Goal: Task Accomplishment & Management: Manage account settings

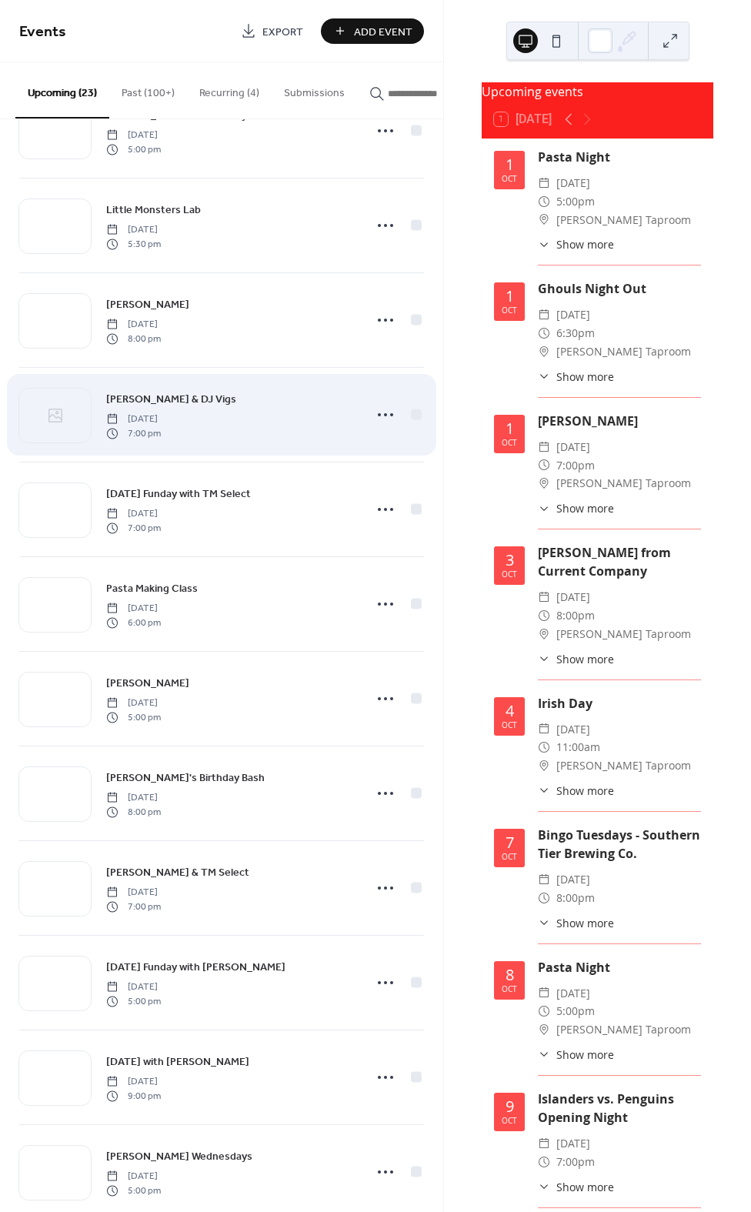
scroll to position [903, 0]
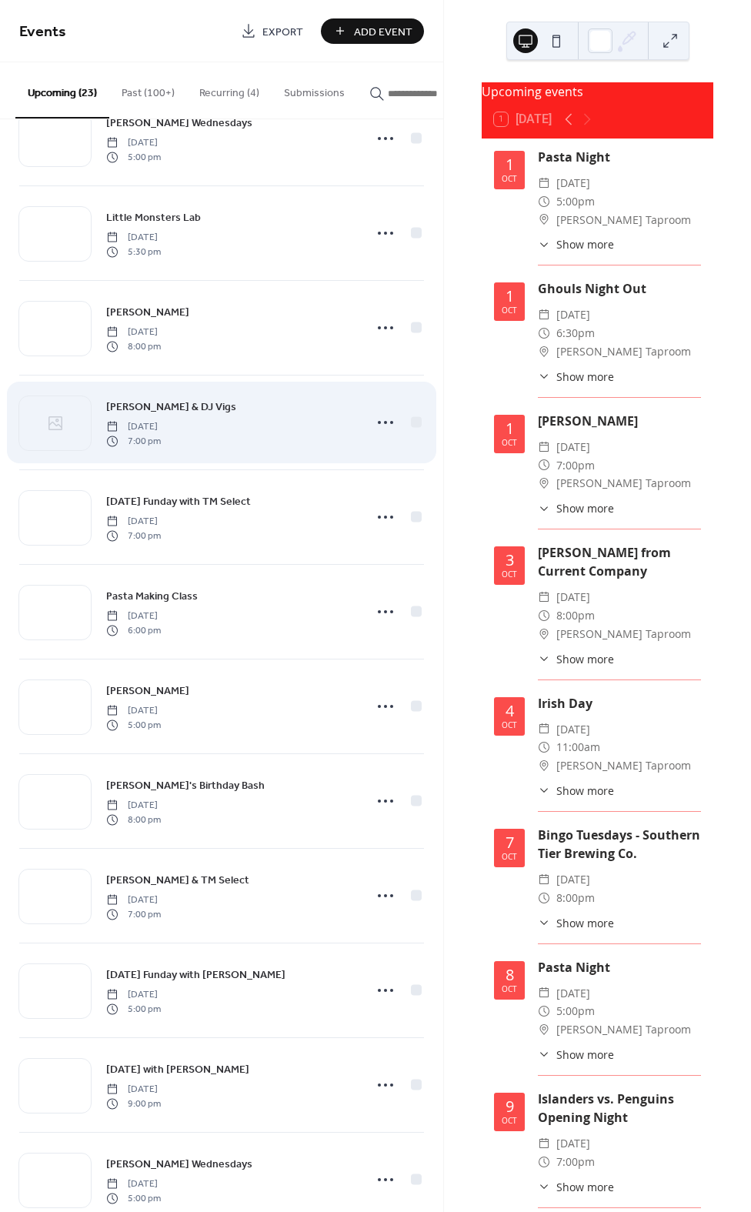
click at [160, 446] on span "7:00 pm" at bounding box center [133, 441] width 55 height 14
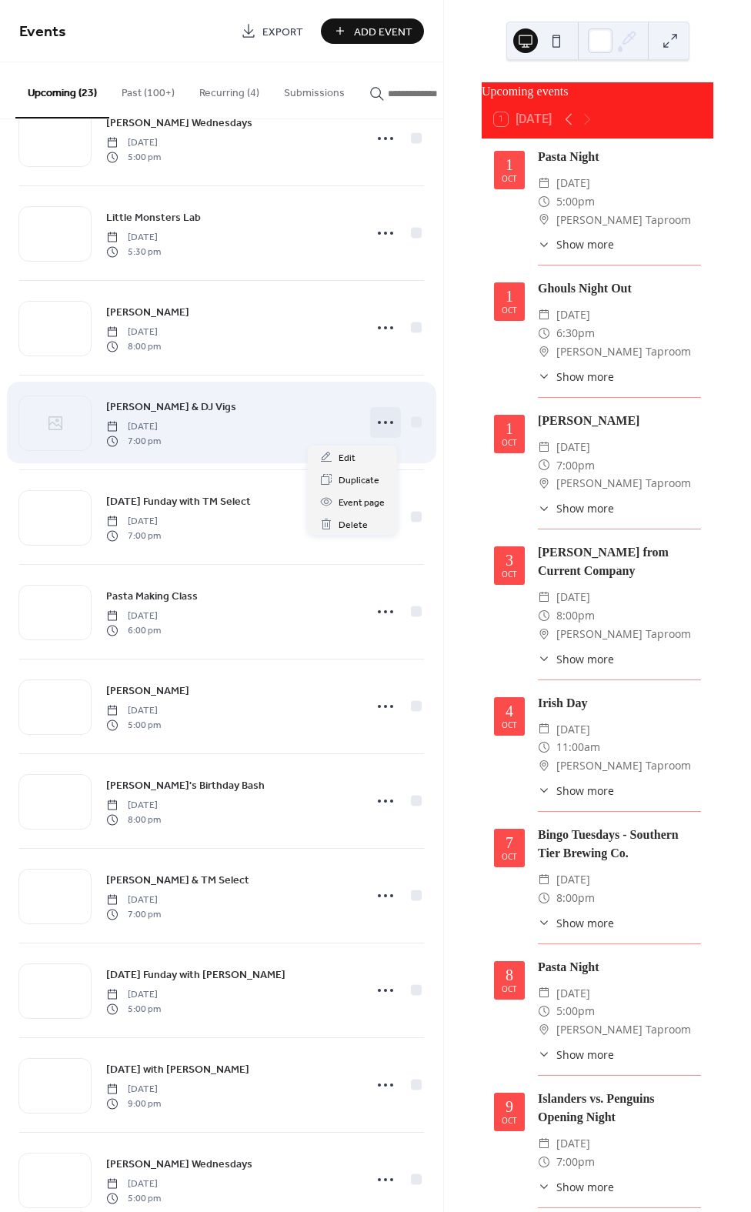
click at [376, 422] on icon at bounding box center [385, 422] width 25 height 25
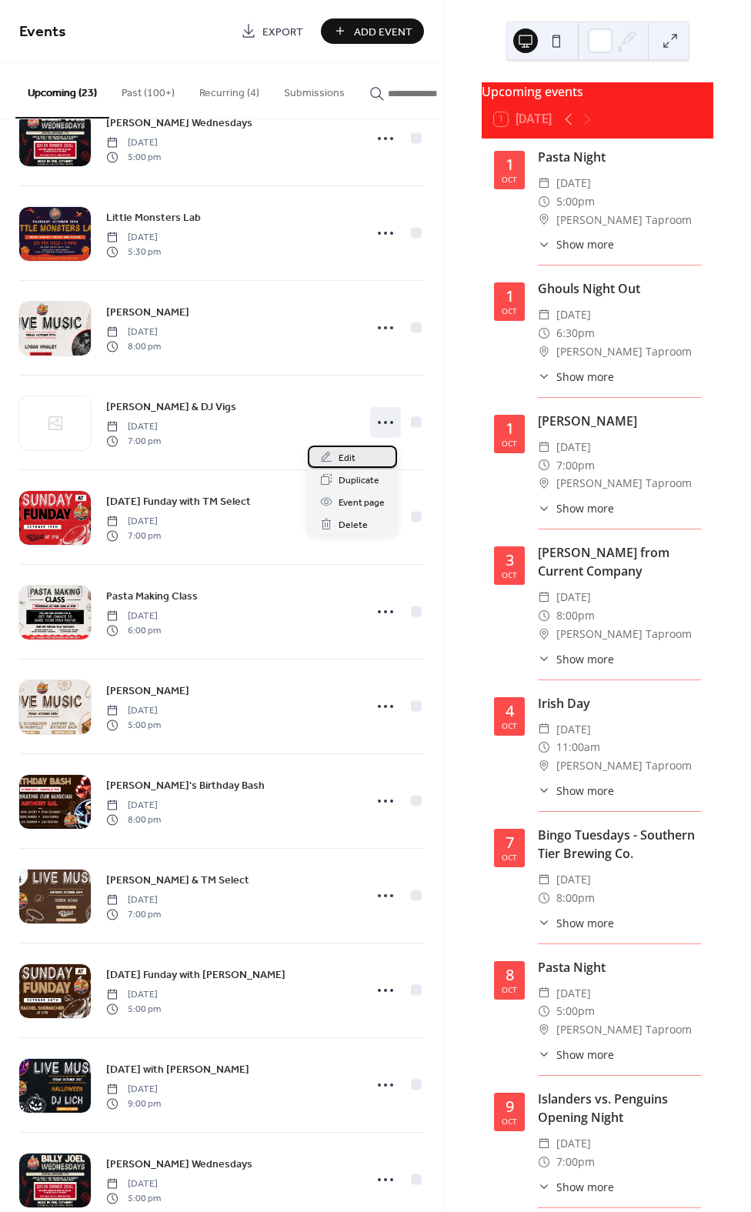
click at [366, 466] on div "Edit" at bounding box center [352, 457] width 89 height 22
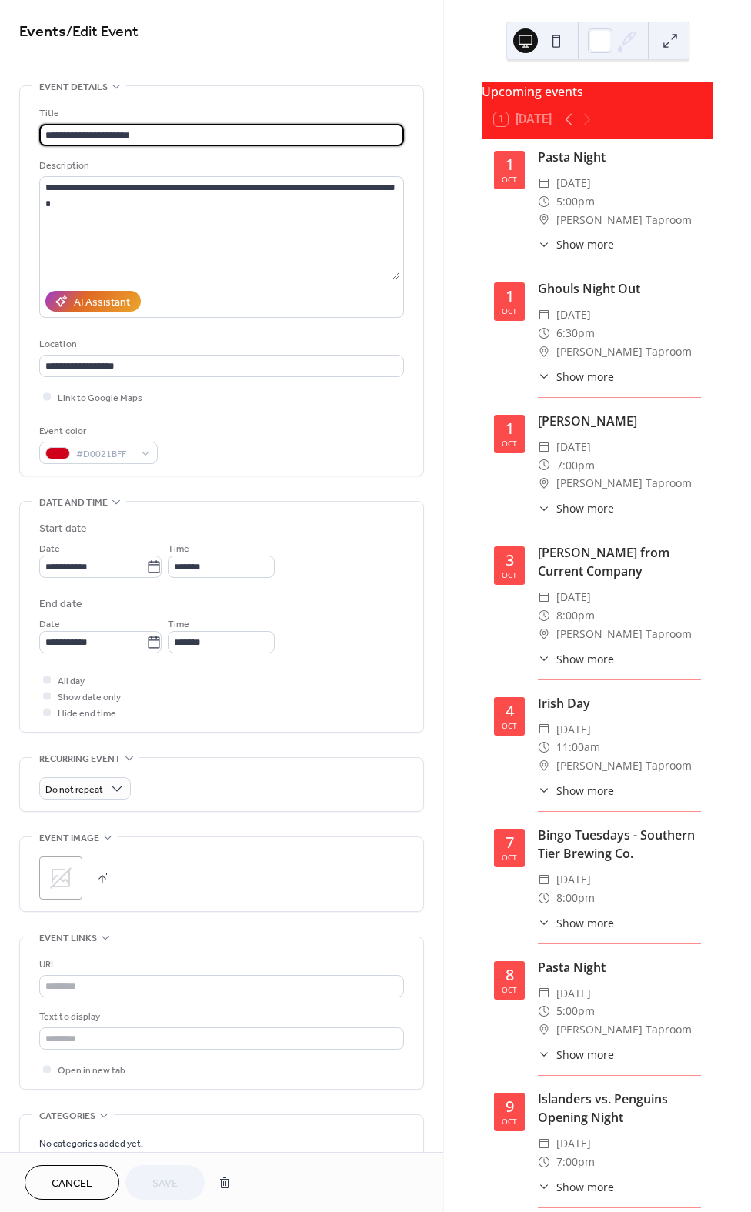
click at [42, 875] on div ";" at bounding box center [60, 878] width 43 height 43
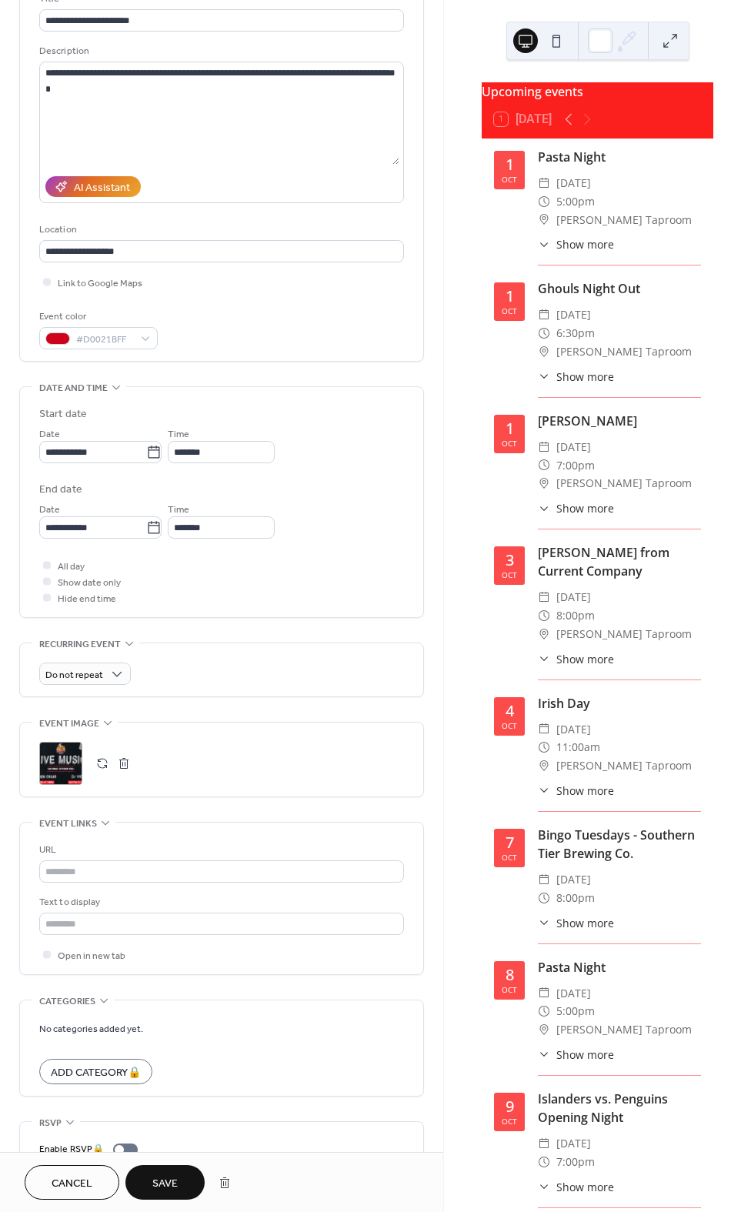
scroll to position [113, 0]
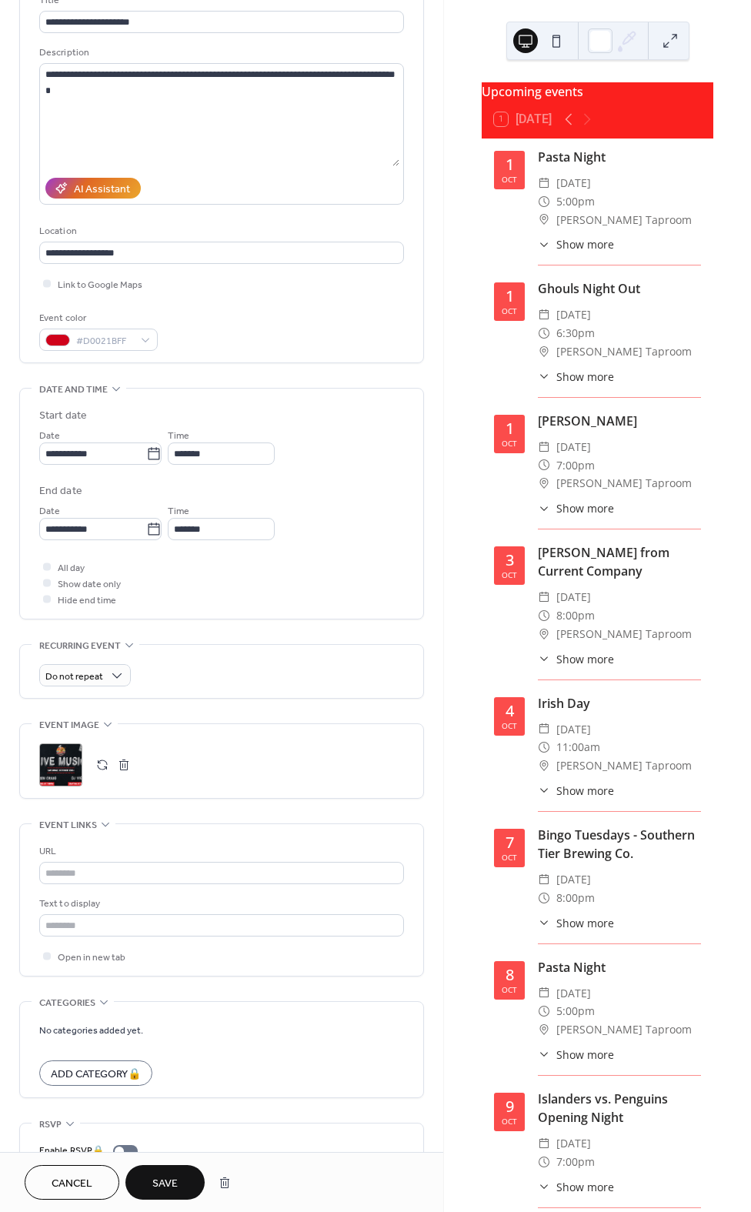
click at [167, 1178] on span "Save" at bounding box center [164, 1184] width 25 height 16
